Goal: Find specific page/section: Find specific page/section

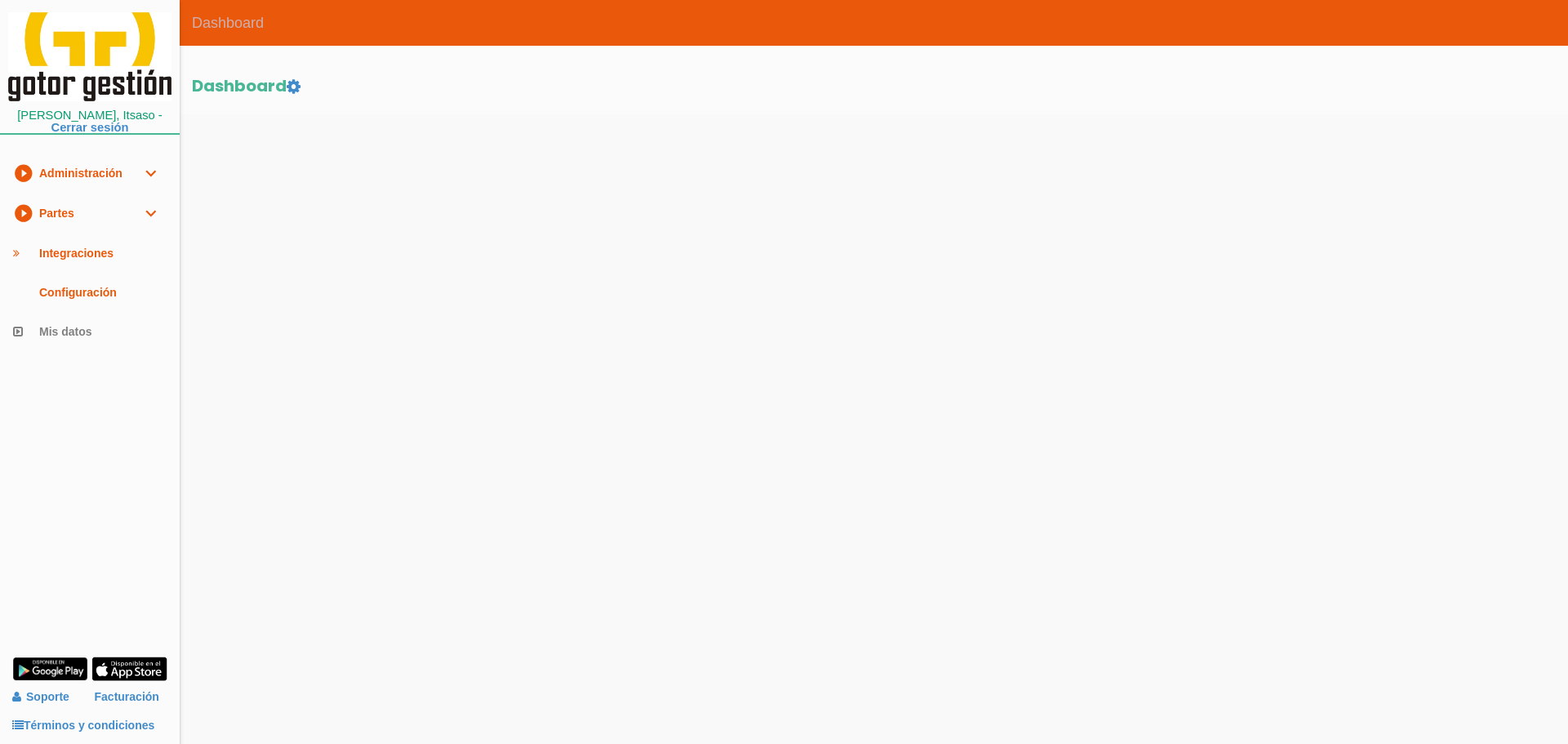
click at [79, 217] on link "play_circle_filled Partes expand_more" at bounding box center [89, 213] width 179 height 40
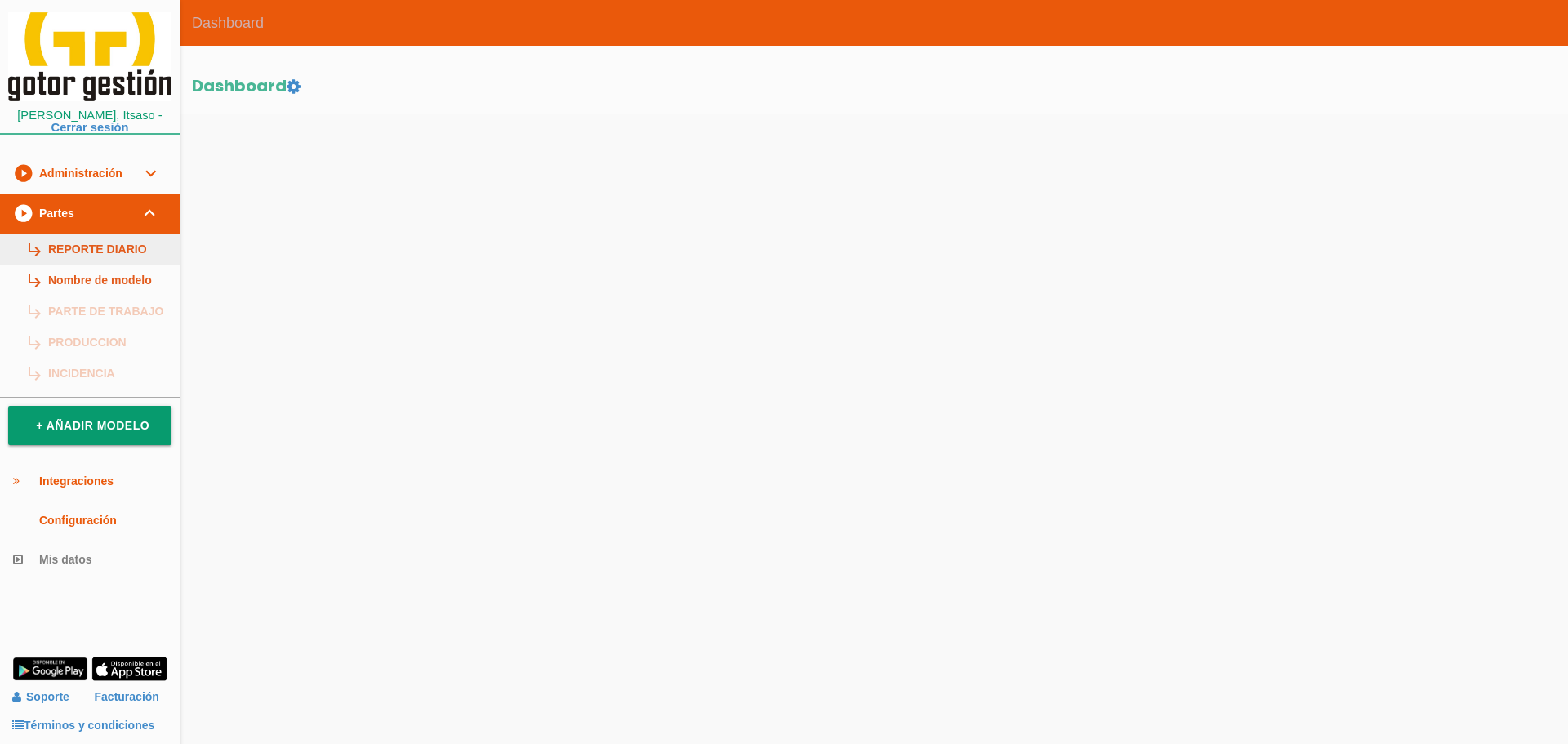
click at [82, 244] on link "subdirectory_arrow_right REPORTE DIARIO" at bounding box center [89, 249] width 179 height 31
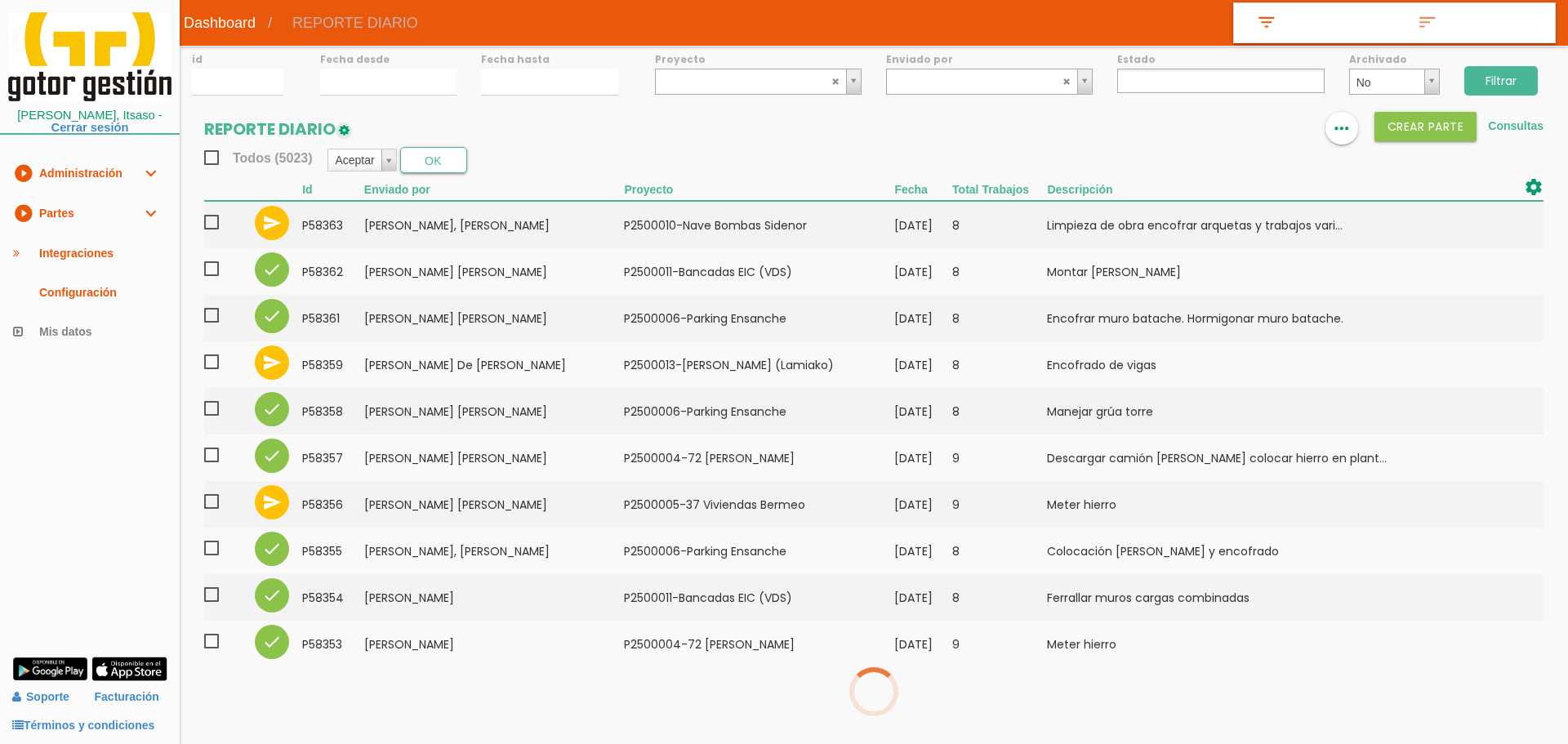
select select
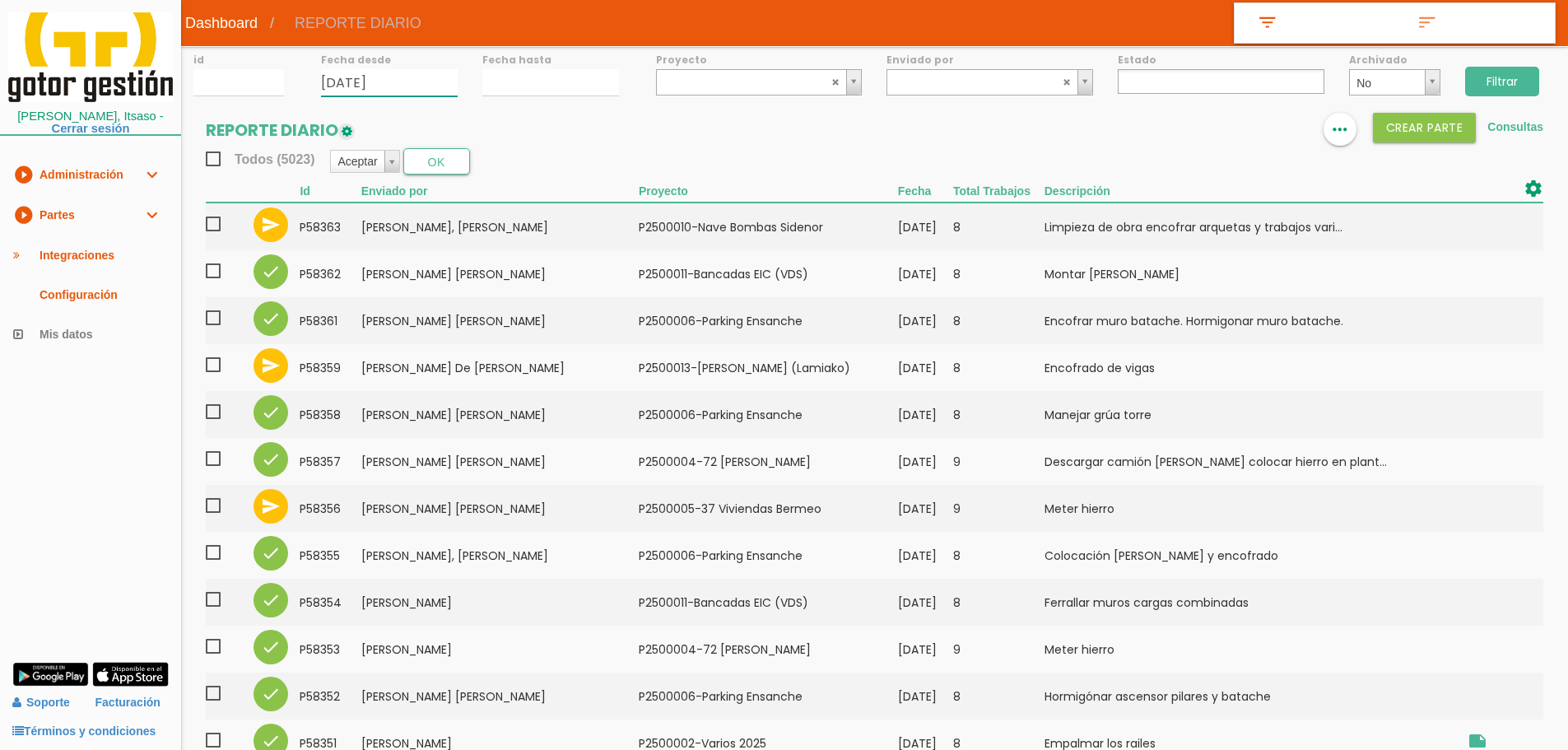
click at [404, 90] on input "18/08/2025" at bounding box center [389, 82] width 137 height 27
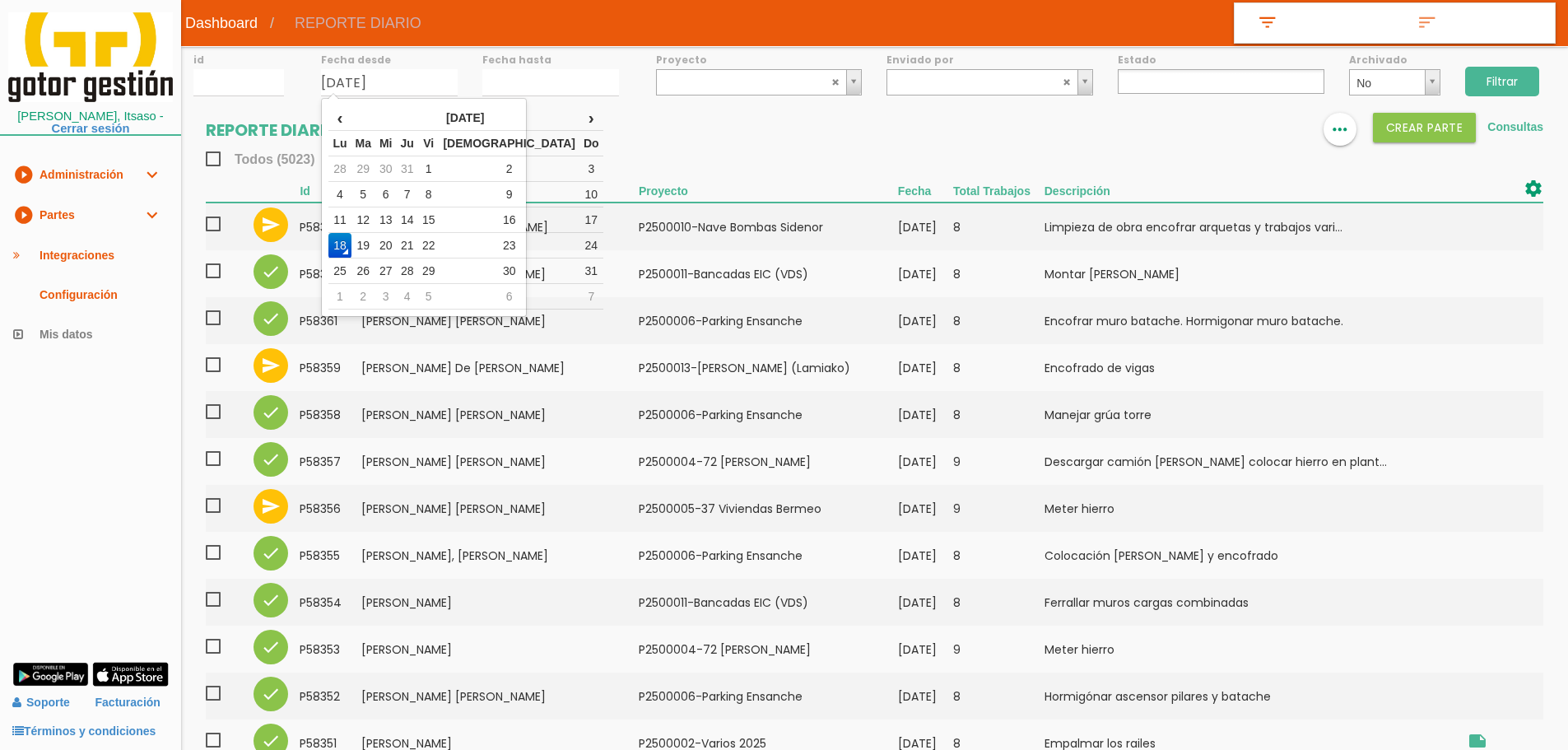
click at [732, 144] on section "REPORTE DIARIO format_list_bulleted view_column more_horiz Crear PARTE Consulta…" at bounding box center [874, 635] width 1387 height 1046
click at [395, 90] on input "18/08/2025" at bounding box center [389, 82] width 137 height 27
click at [344, 127] on th "‹" at bounding box center [340, 118] width 22 height 25
click at [345, 247] on td "21" at bounding box center [340, 245] width 22 height 25
type input "21/07/2025"
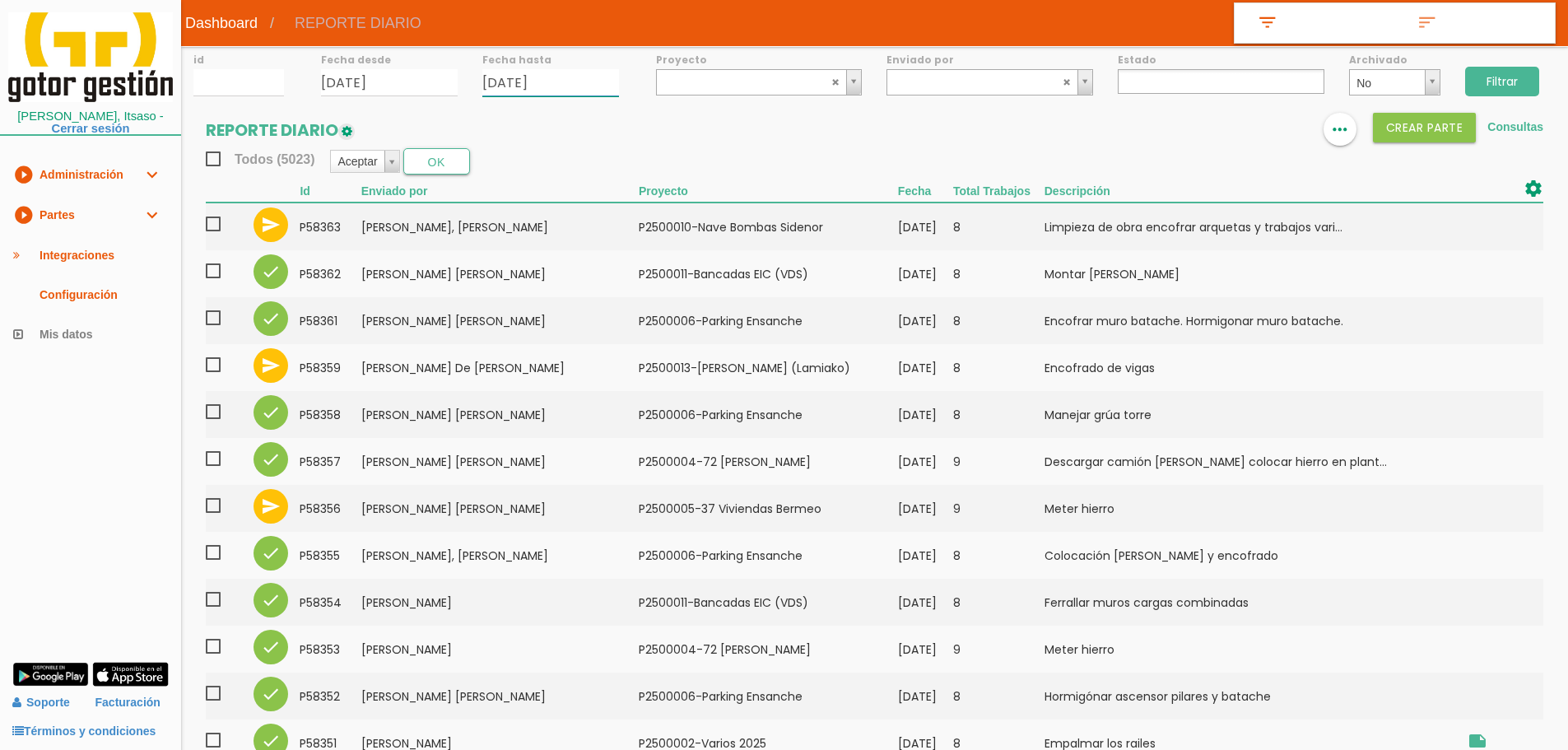
click at [553, 87] on input "18/08/2025" at bounding box center [550, 82] width 137 height 27
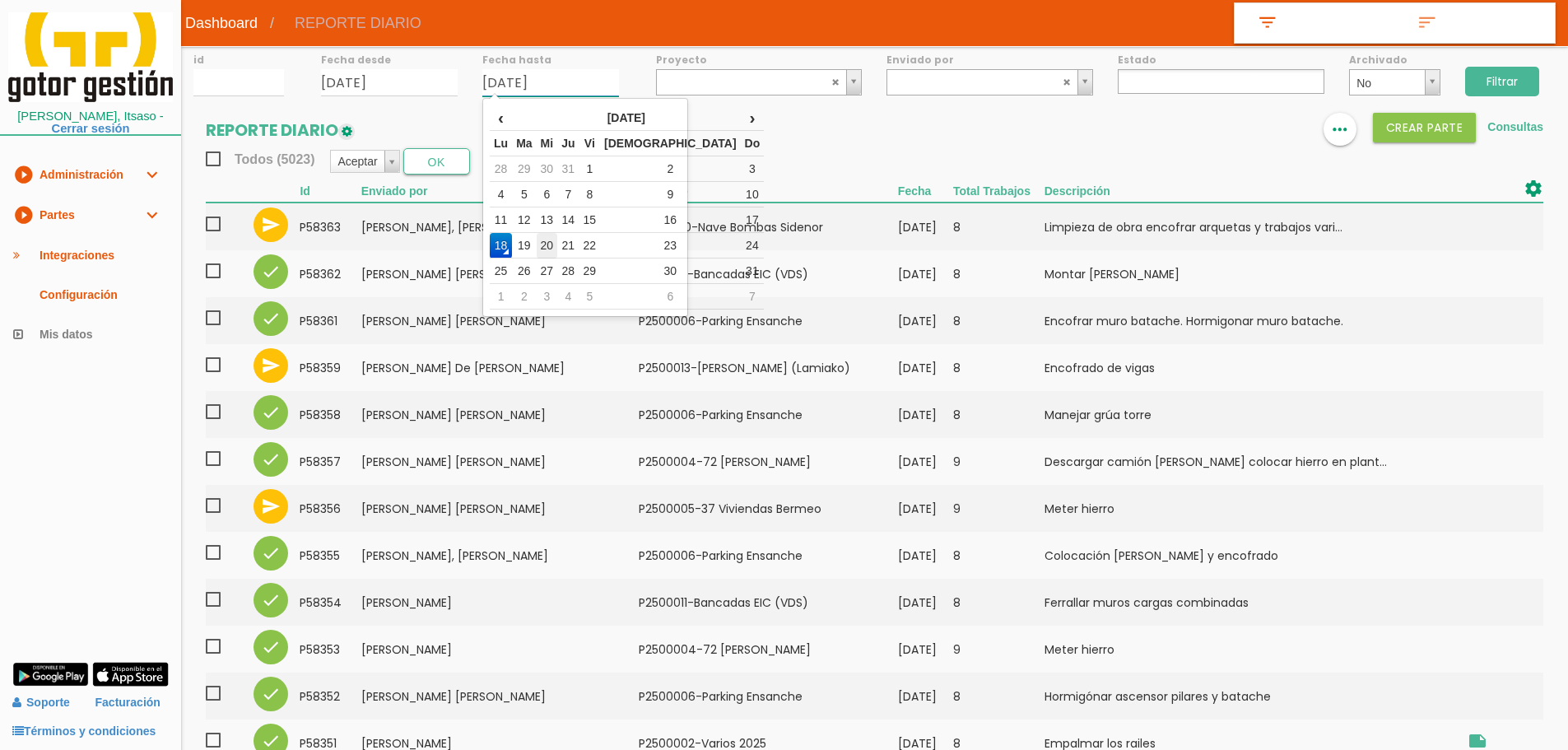
click at [552, 244] on td "20" at bounding box center [547, 245] width 21 height 25
type input "20/08/2025"
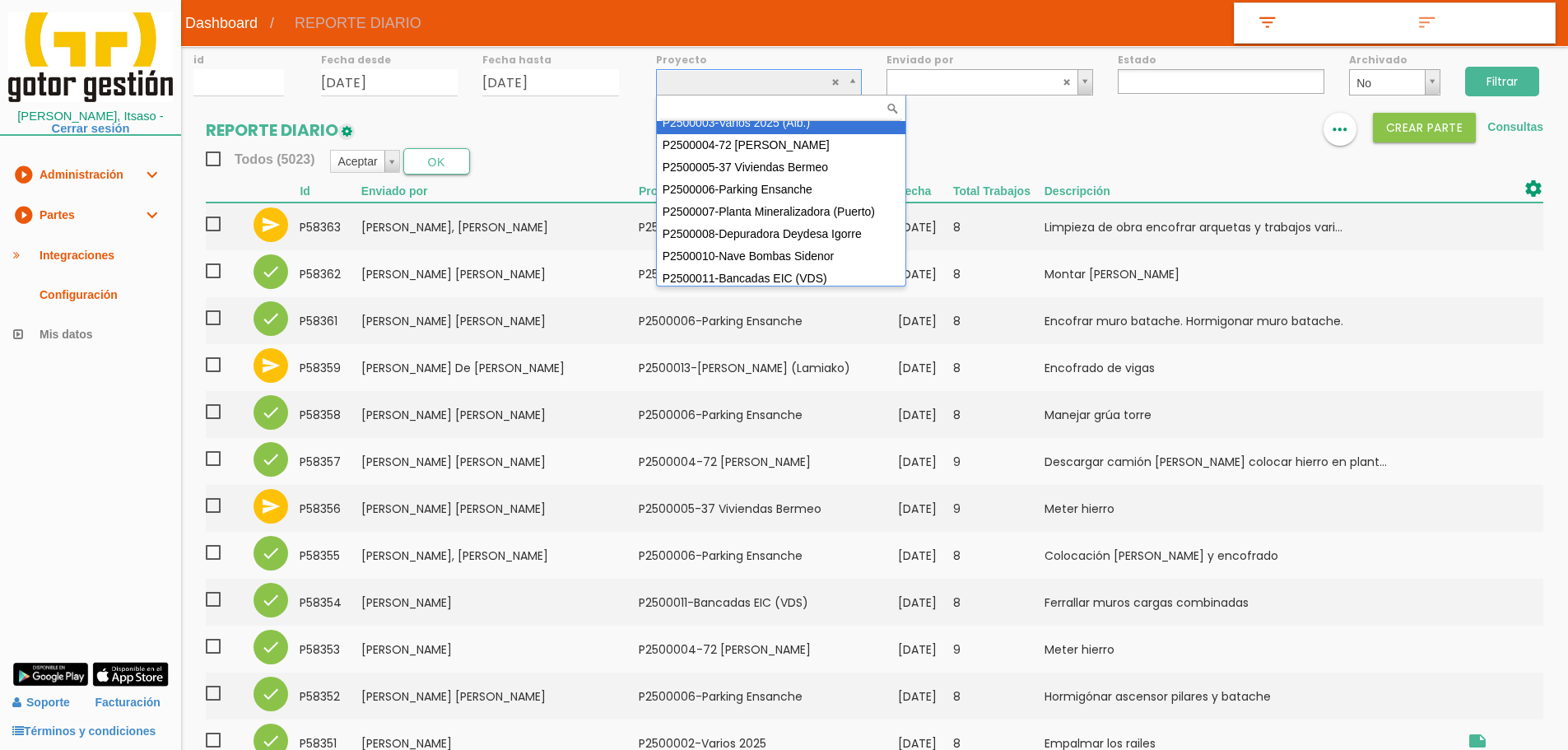
scroll to position [146, 0]
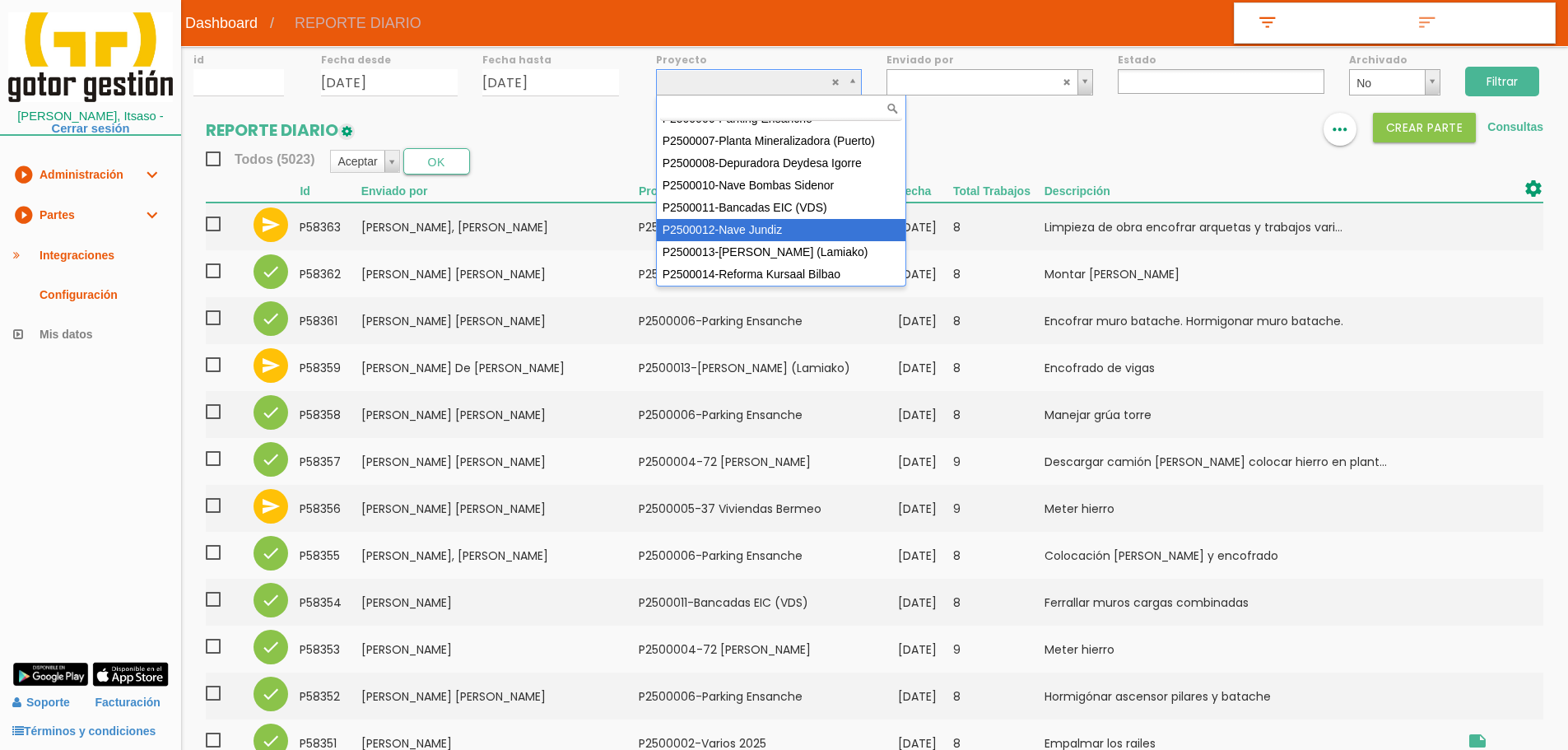
select select "95"
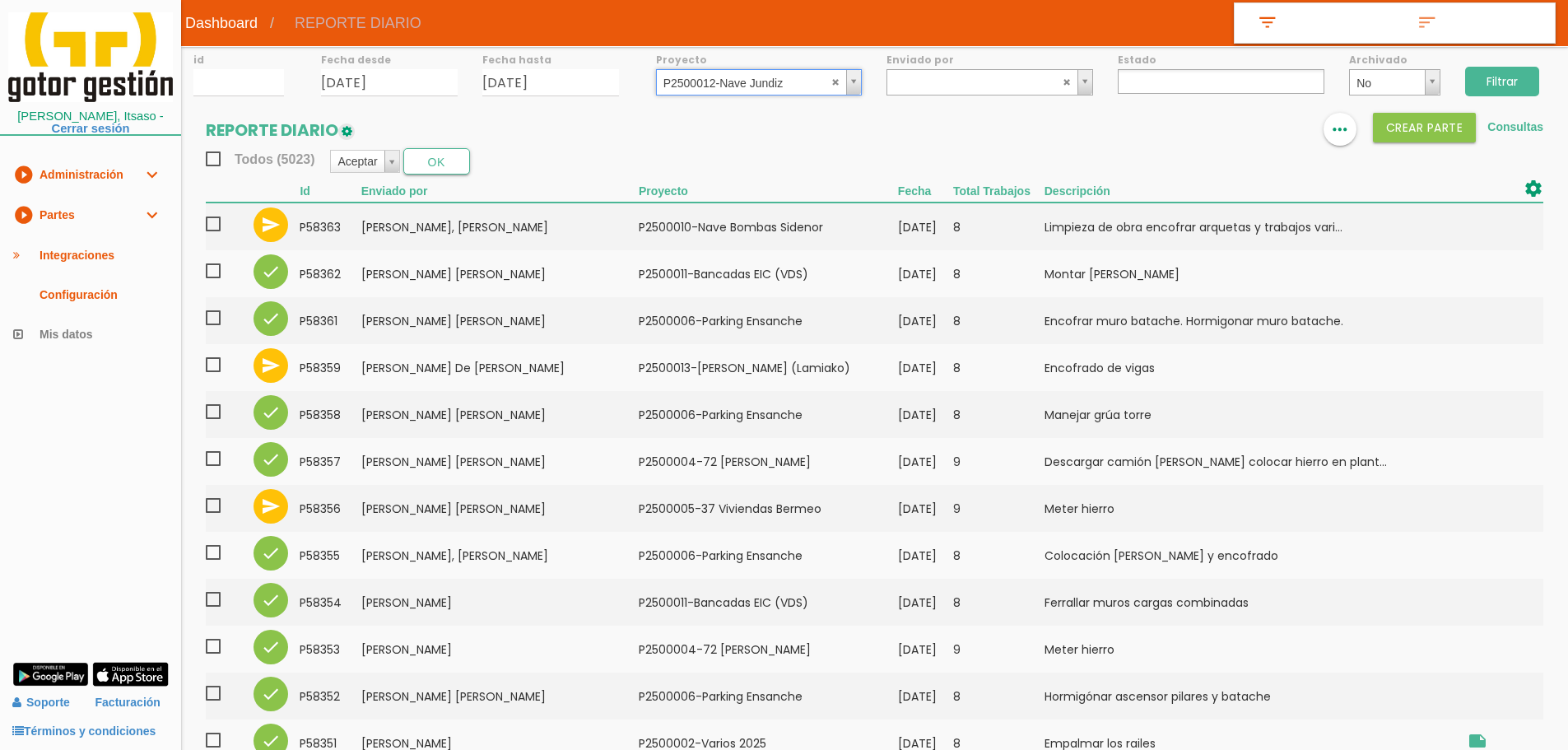
click at [1515, 83] on input "Filtrar" at bounding box center [1502, 81] width 74 height 30
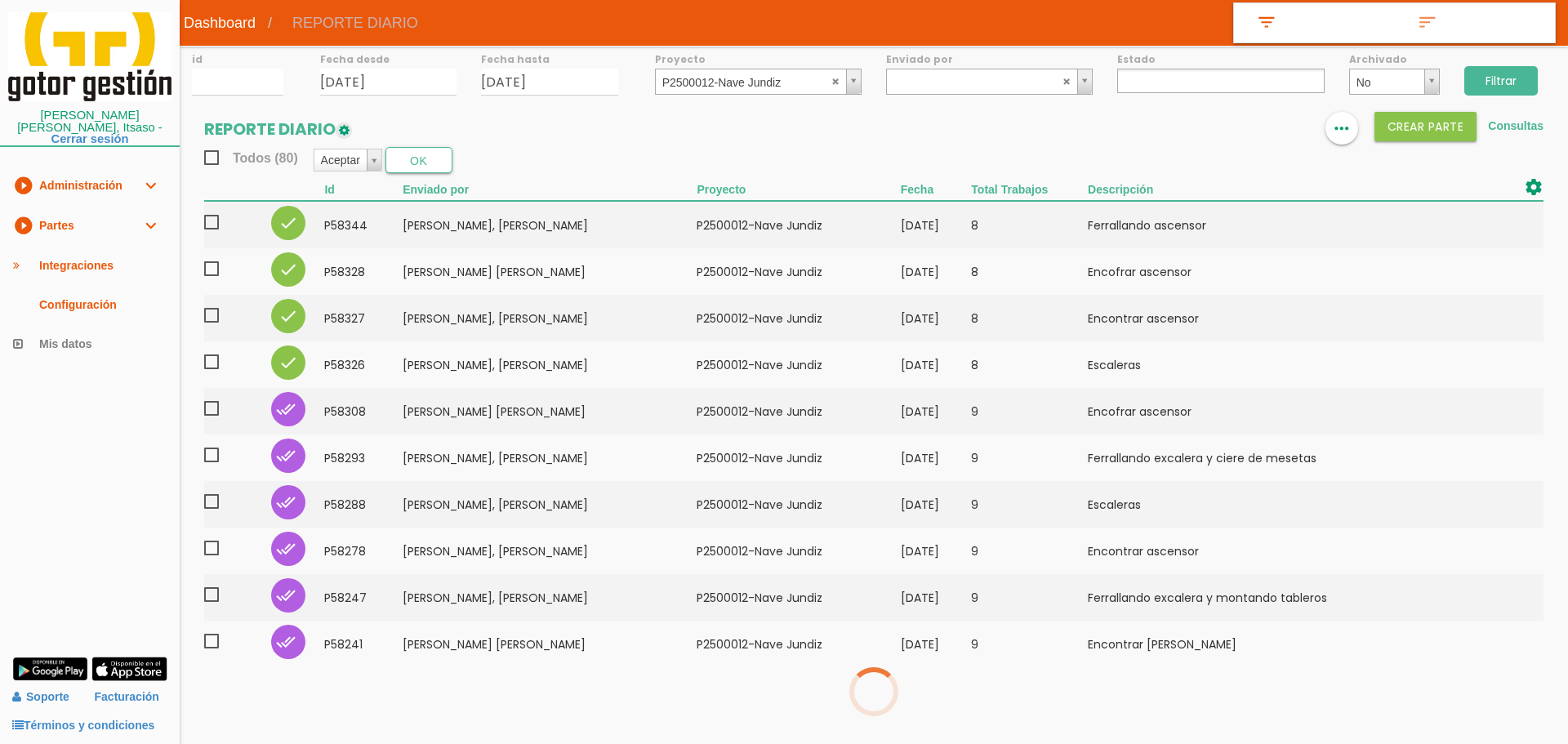
select select
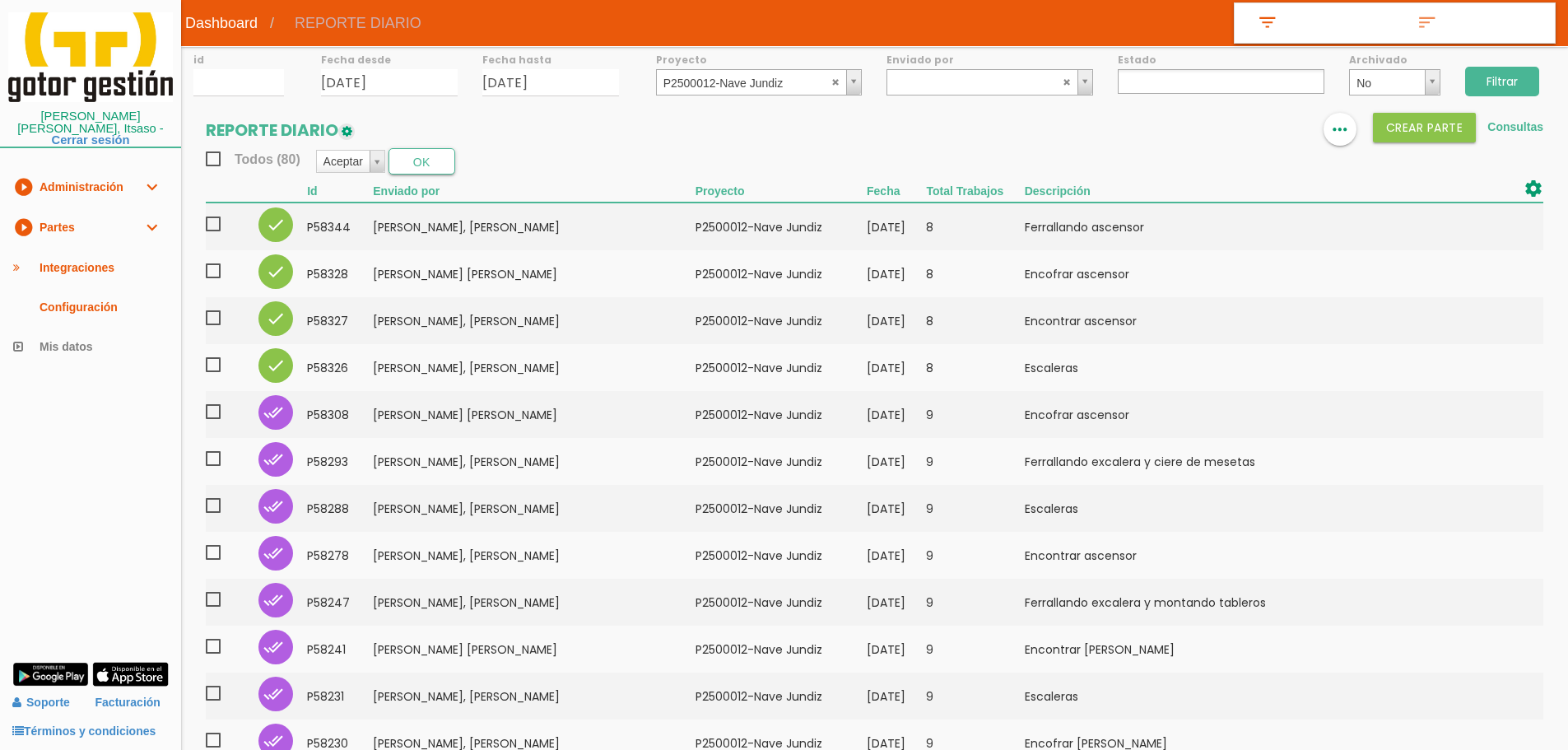
click at [1249, 130] on link at bounding box center [1241, 129] width 33 height 33
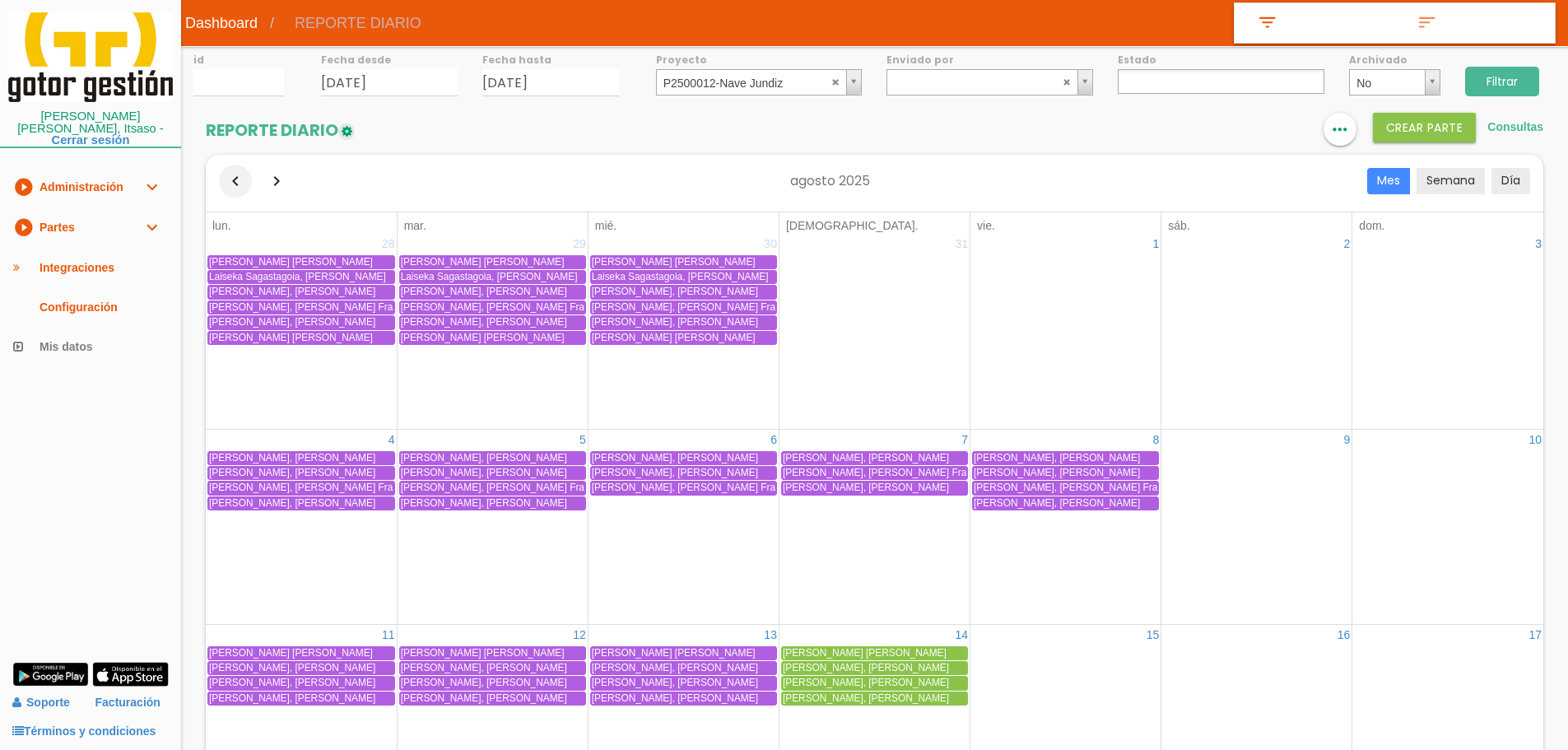
scroll to position [82, 0]
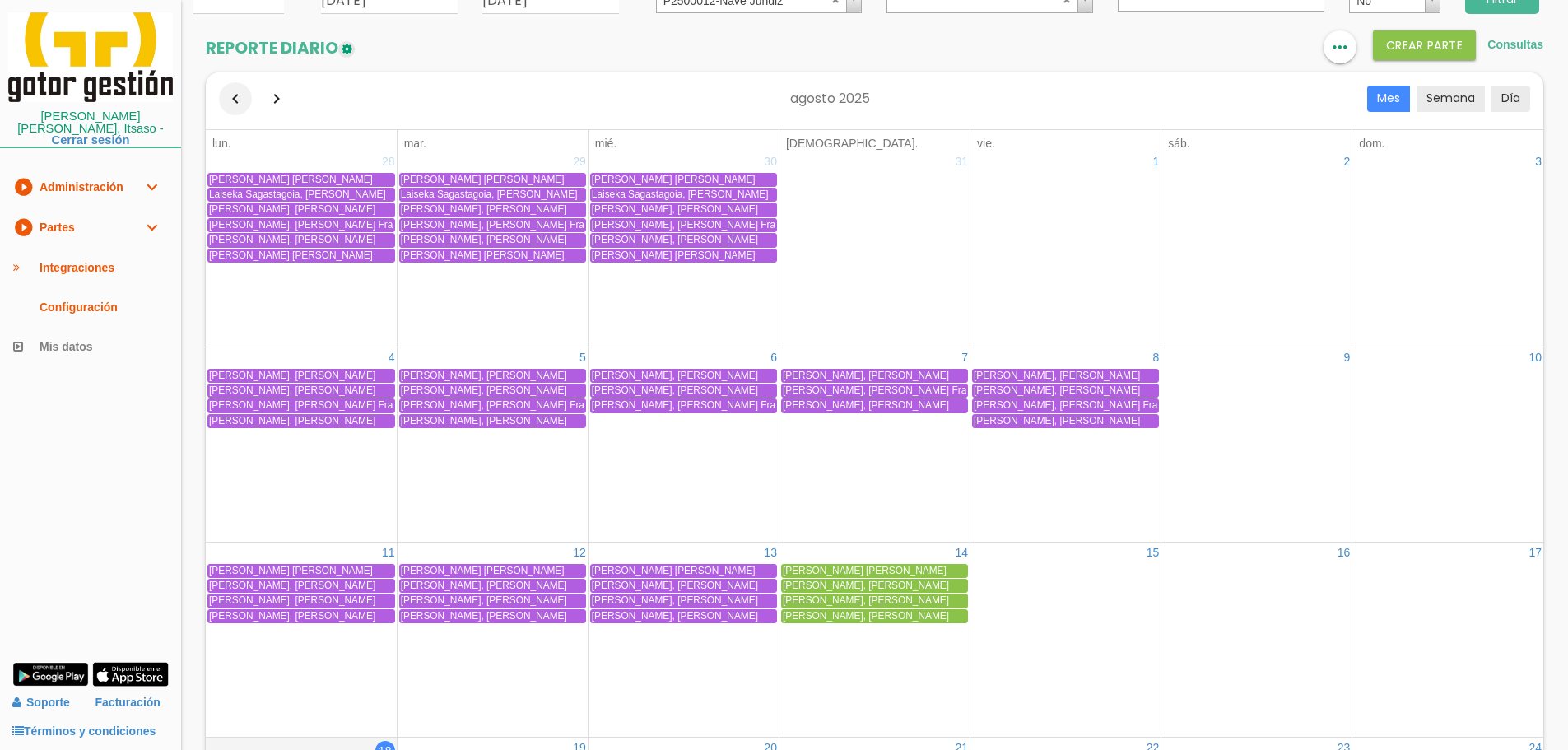
click at [237, 97] on button "button" at bounding box center [235, 99] width 33 height 33
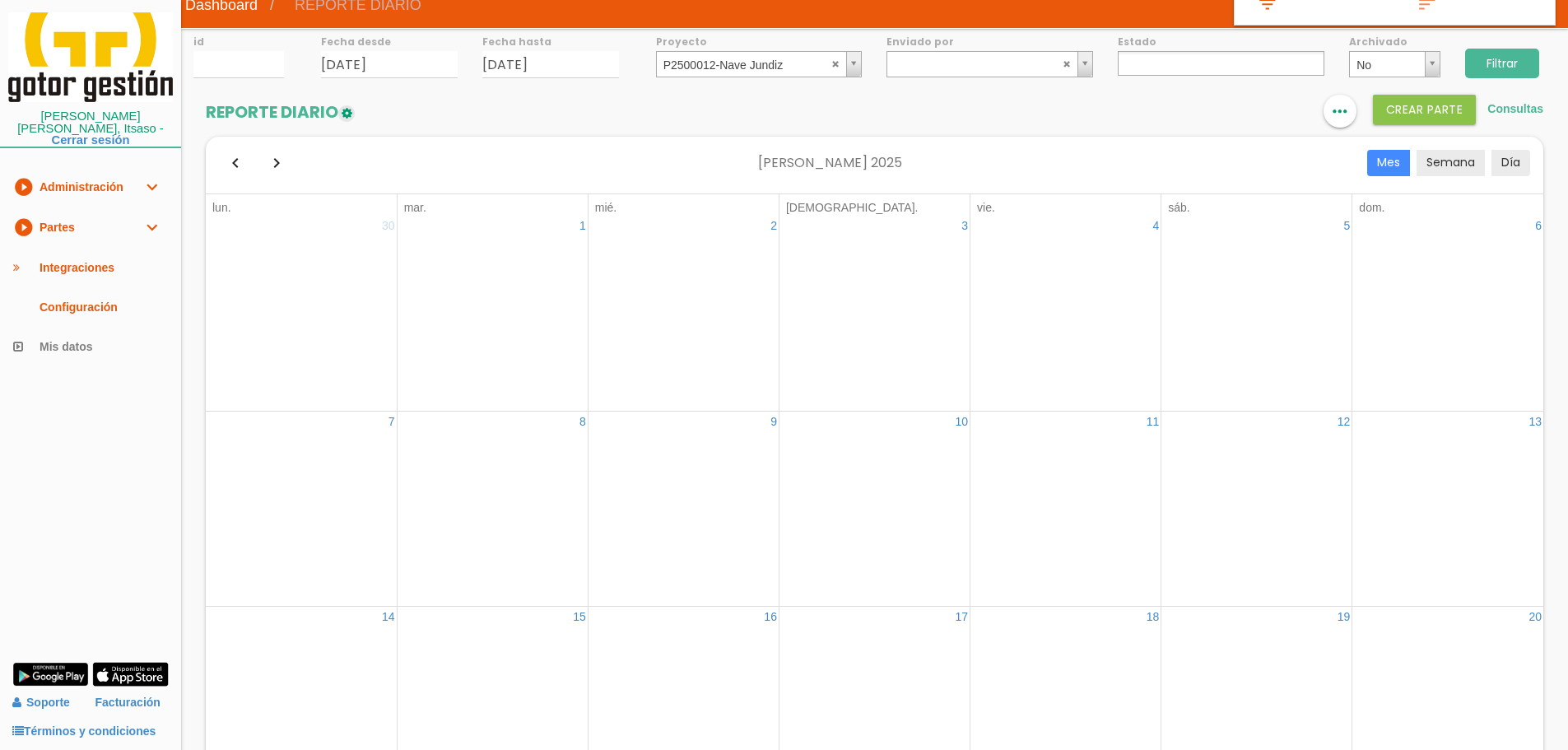
scroll to position [0, 0]
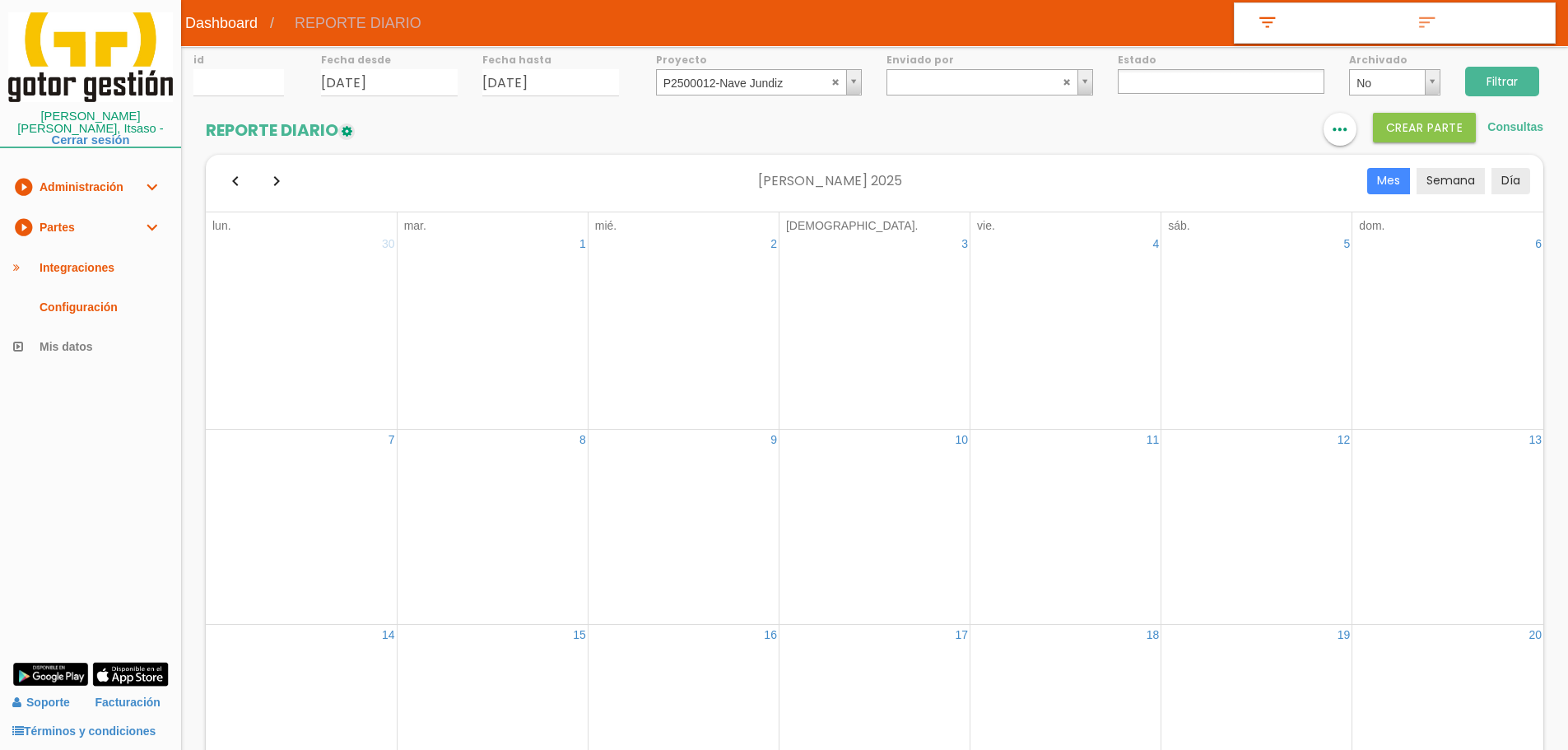
click at [1442, 183] on button "Semana" at bounding box center [1451, 181] width 68 height 26
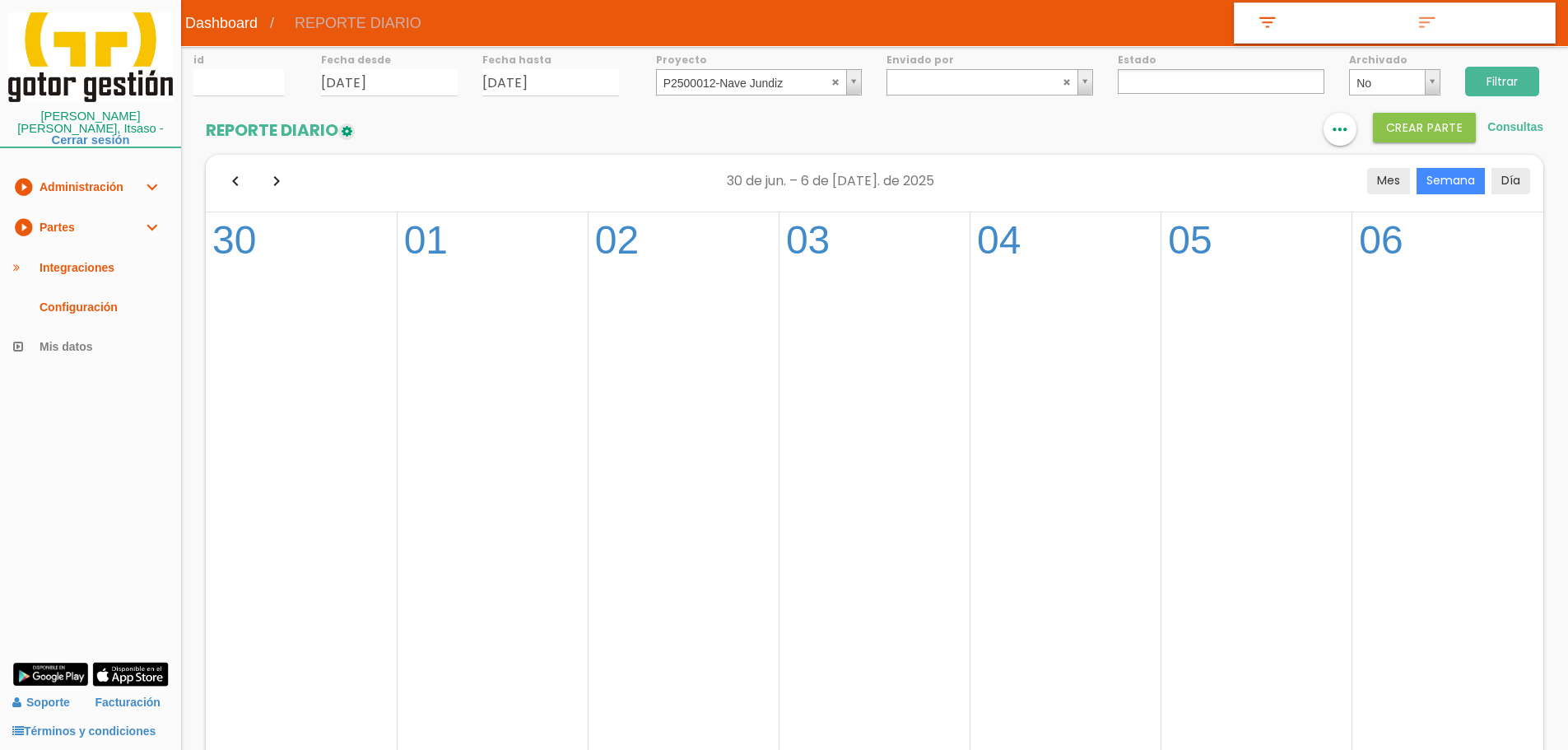
click at [1399, 179] on button "Mes" at bounding box center [1389, 181] width 42 height 26
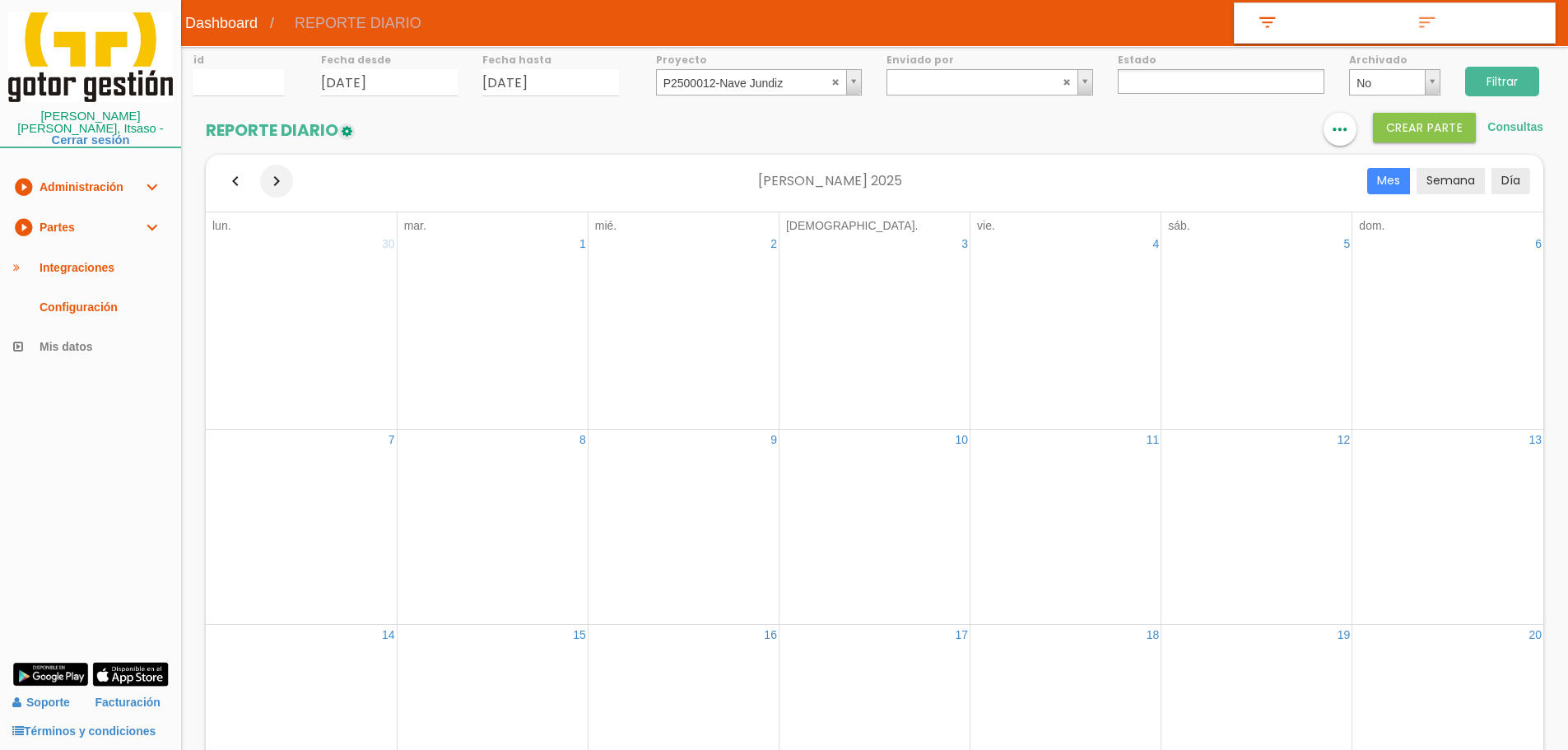
click at [277, 173] on button "button" at bounding box center [276, 181] width 33 height 33
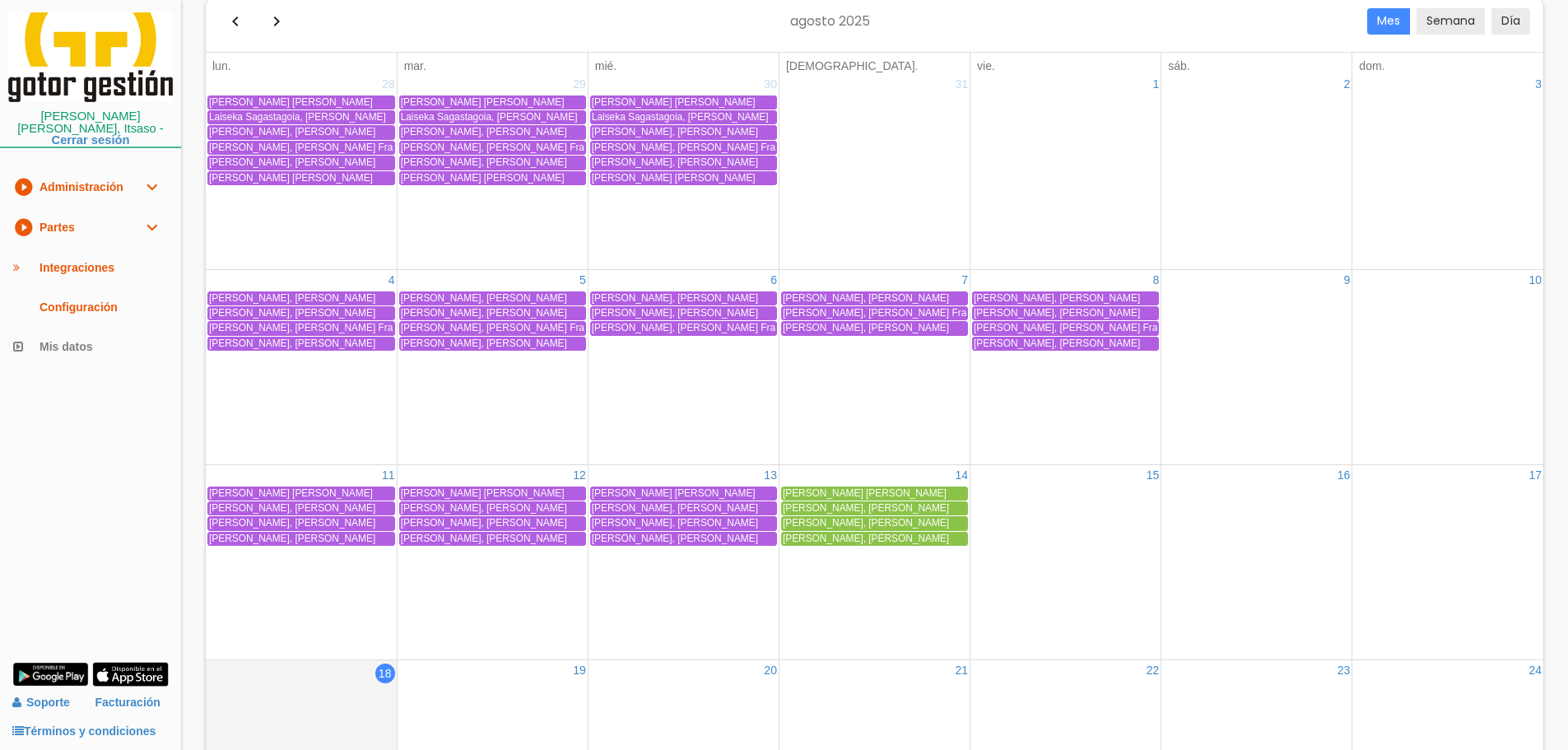
scroll to position [165, 0]
